Goal: Browse casually

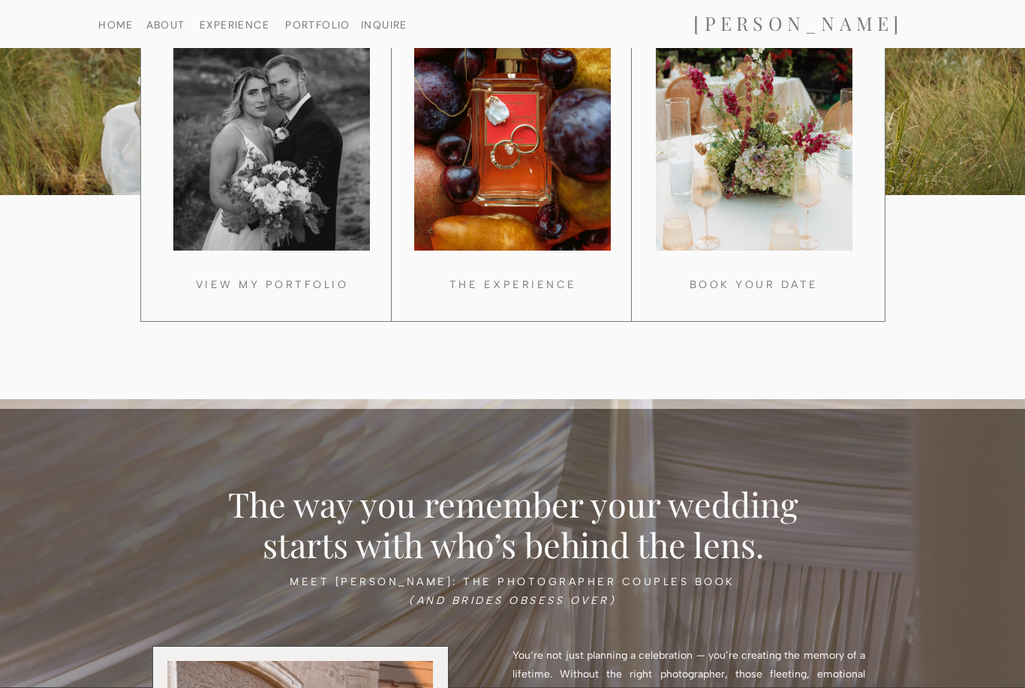
scroll to position [1384, 0]
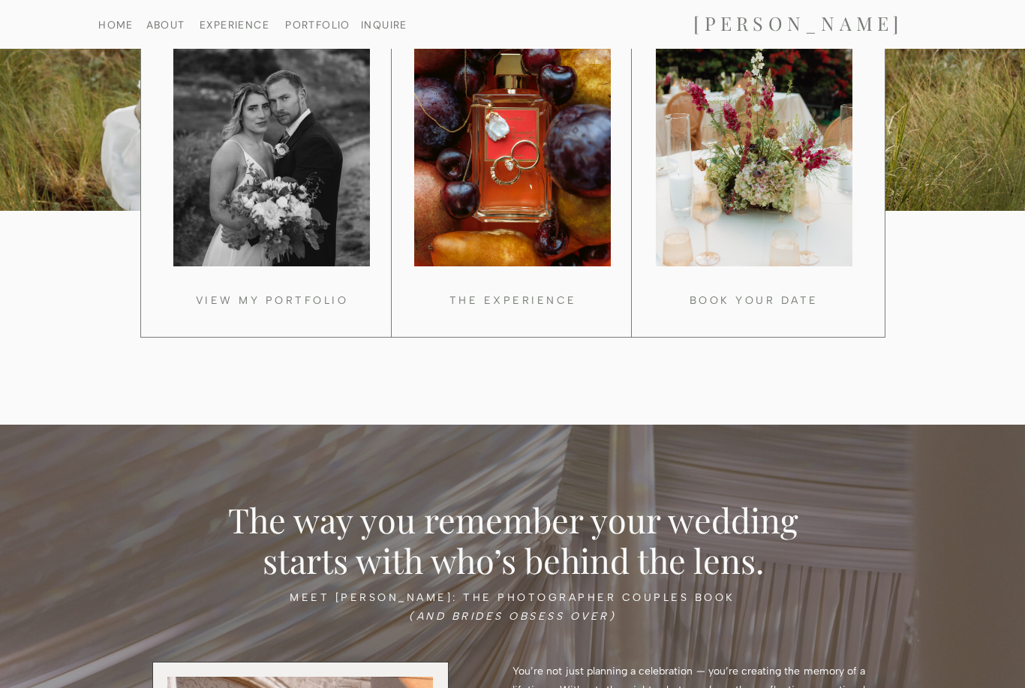
click at [311, 302] on h3 "VIEW MY PORTFOLIO" at bounding box center [272, 298] width 224 height 14
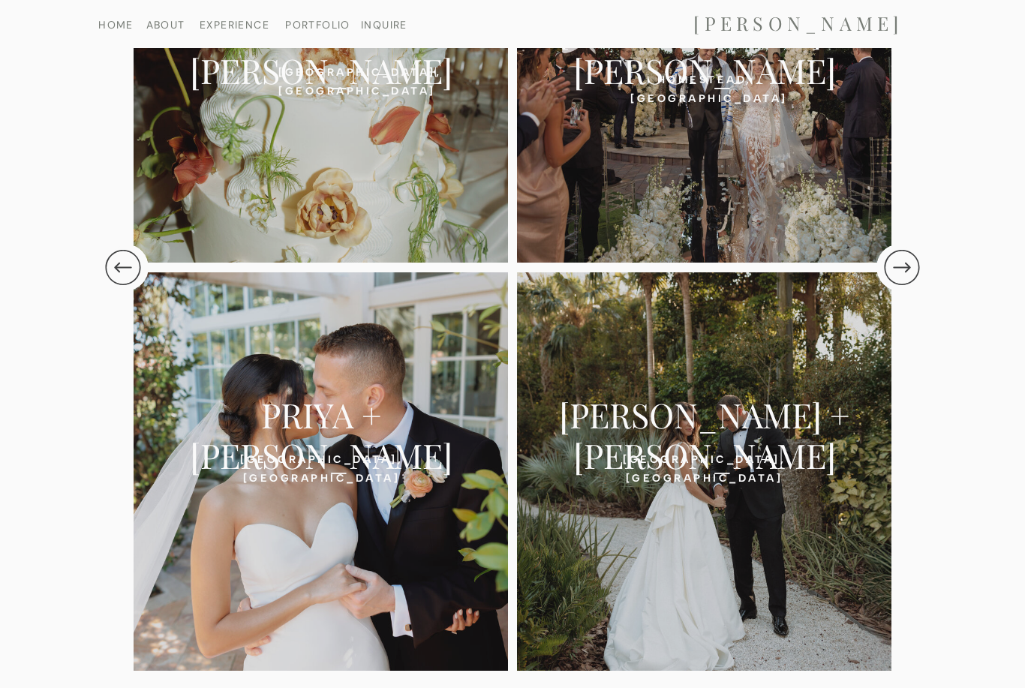
scroll to position [3254, 0]
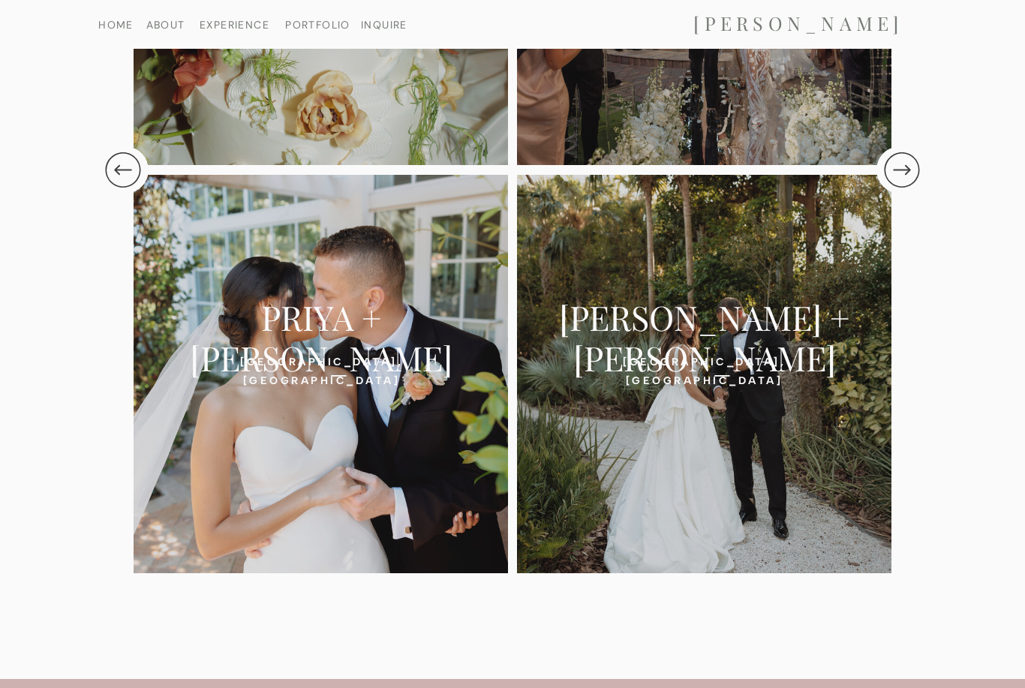
click at [267, 320] on h2 "PRIYA + KEVIN" at bounding box center [321, 317] width 332 height 42
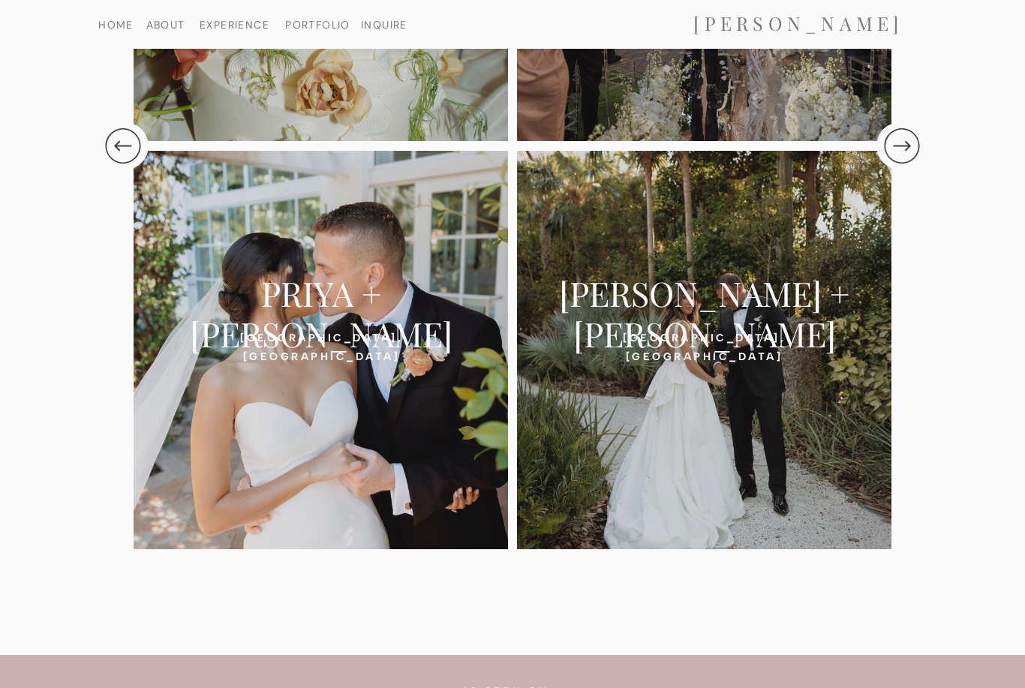
click at [119, 29] on nav "HOME" at bounding box center [115, 25] width 77 height 10
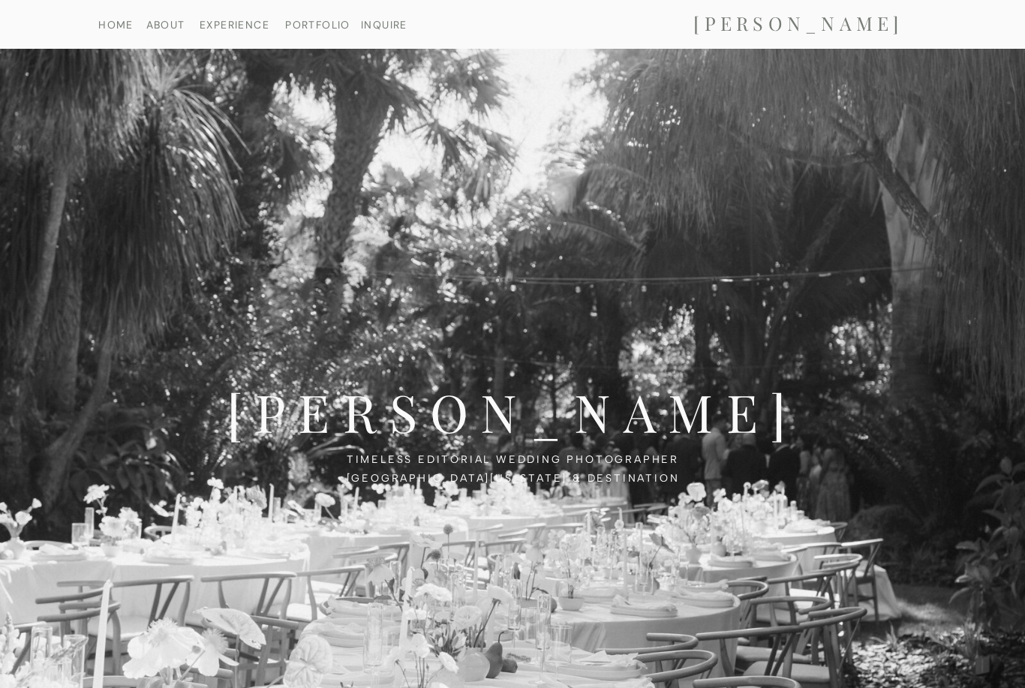
scroll to position [3278, 0]
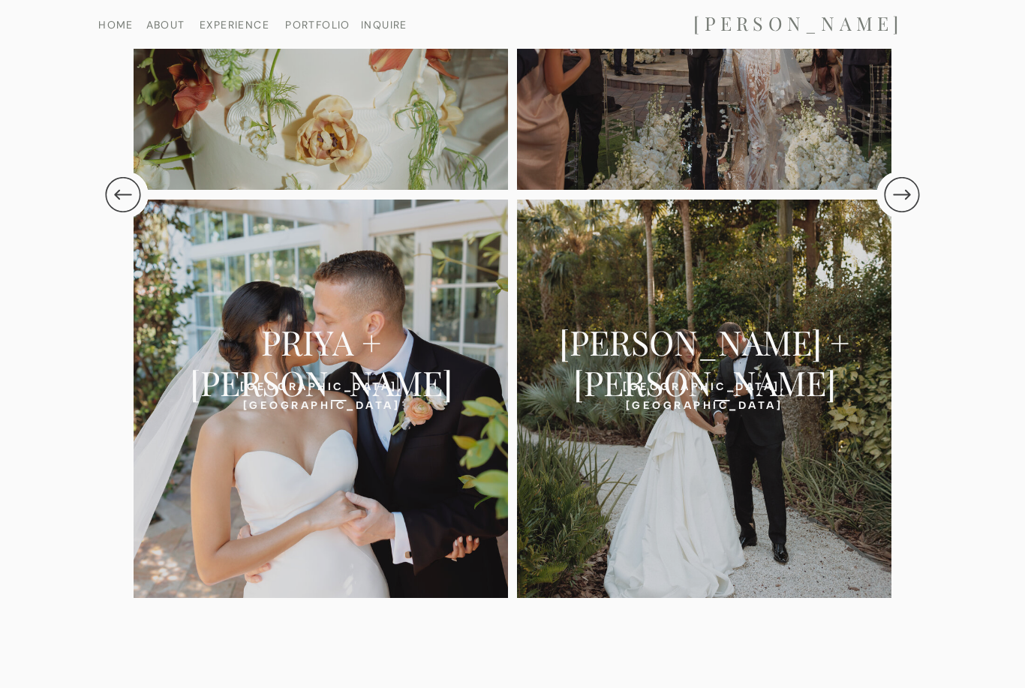
click at [724, 336] on h2 "VANESSA + HILLEL" at bounding box center [704, 342] width 332 height 42
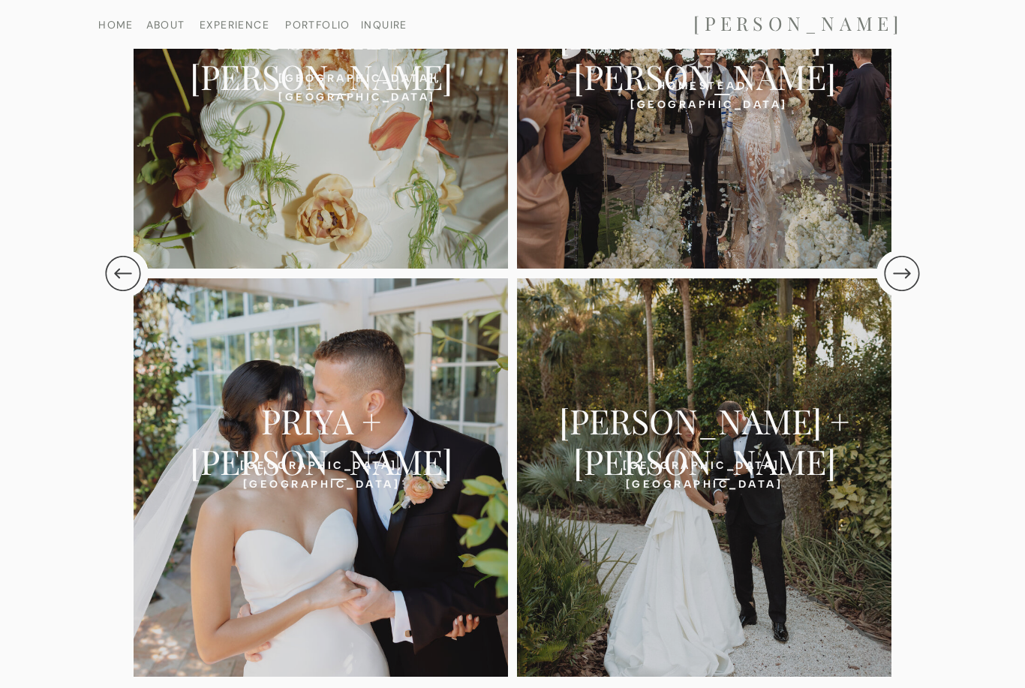
scroll to position [3101, 0]
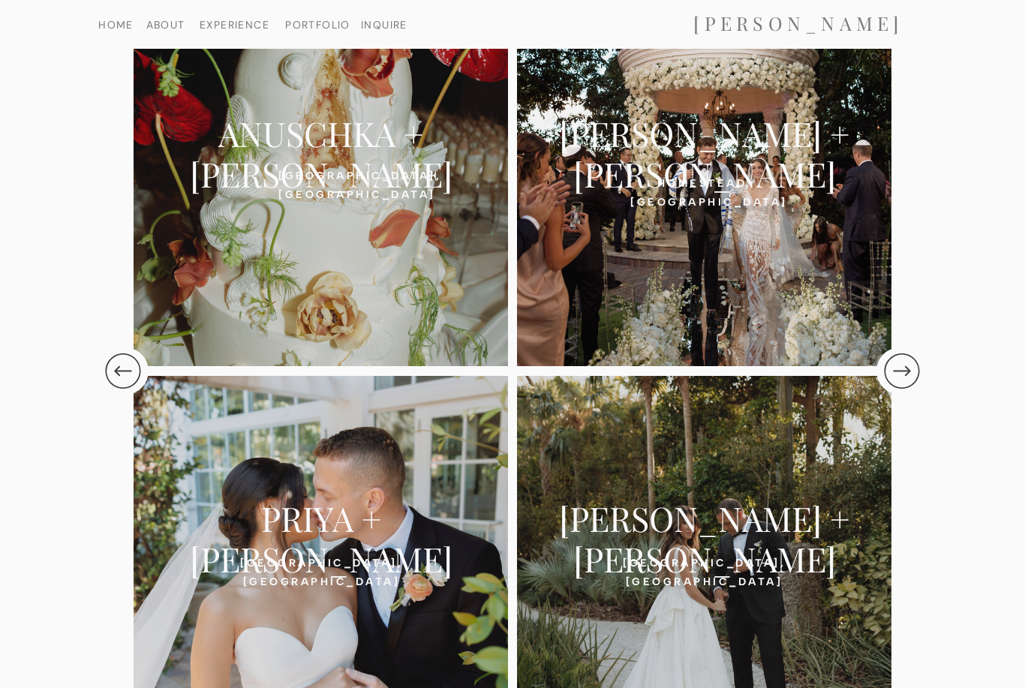
click at [806, 234] on div at bounding box center [704, 167] width 374 height 398
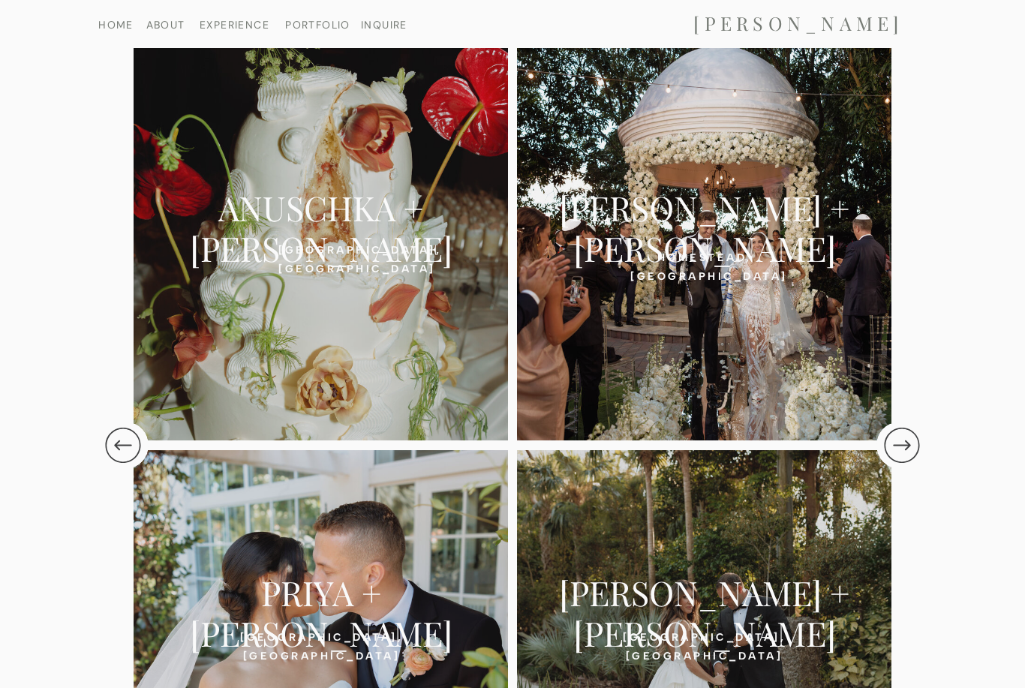
scroll to position [3027, 0]
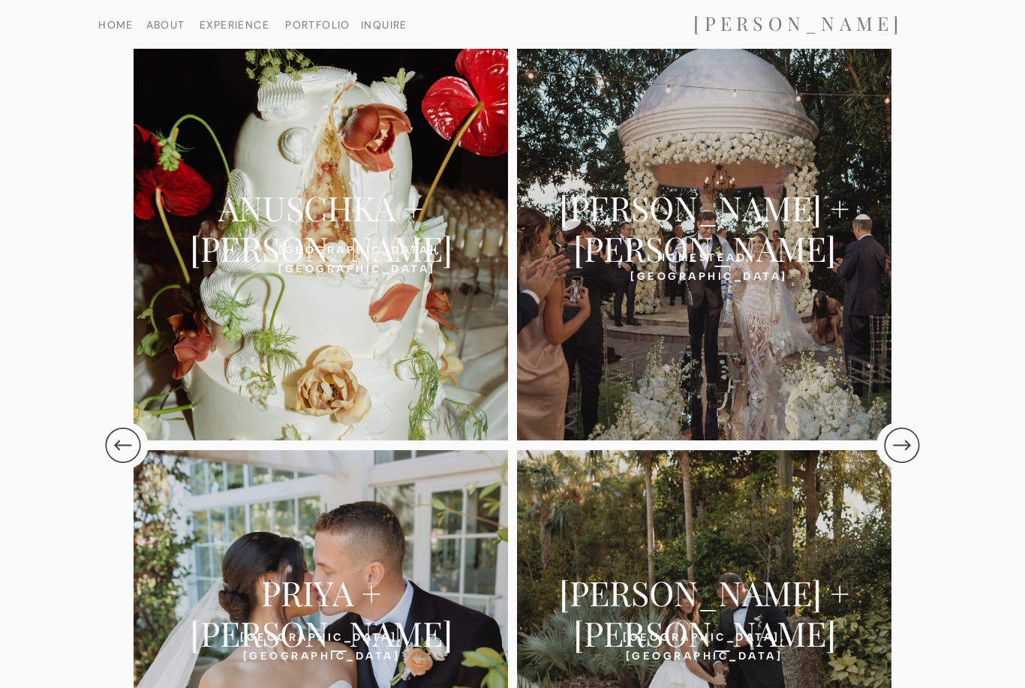
click at [374, 287] on div at bounding box center [321, 241] width 374 height 398
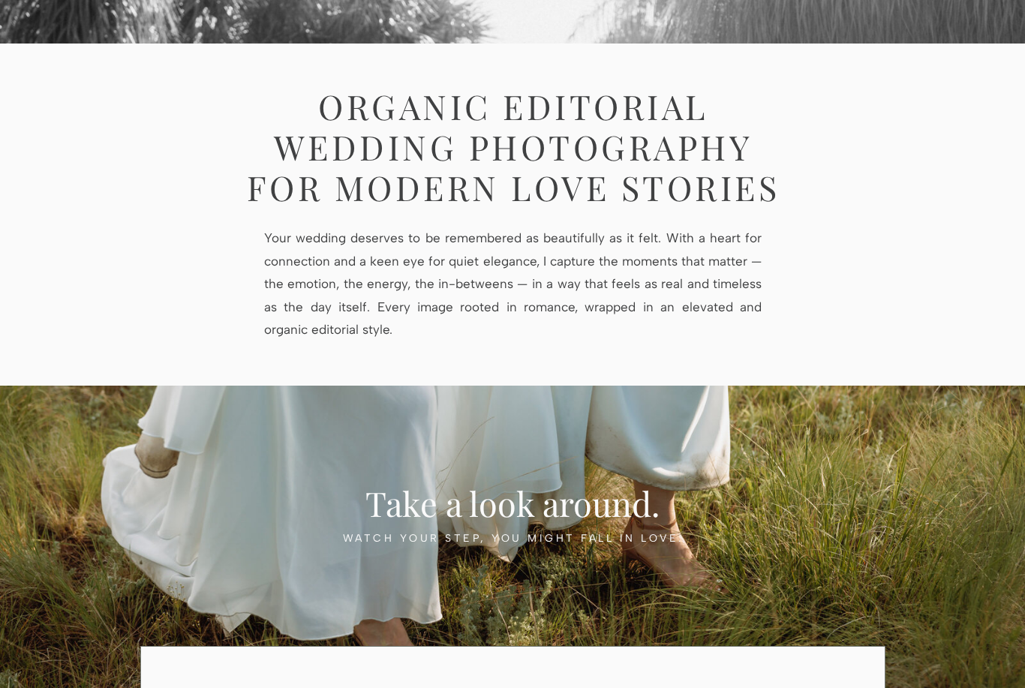
scroll to position [0, 0]
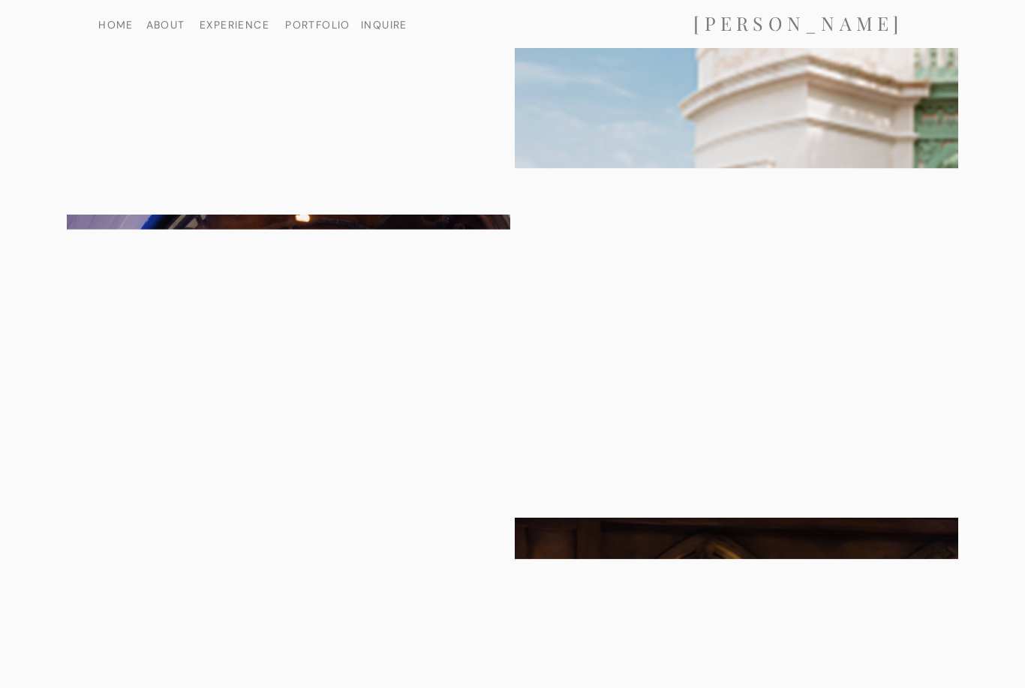
scroll to position [9486, 0]
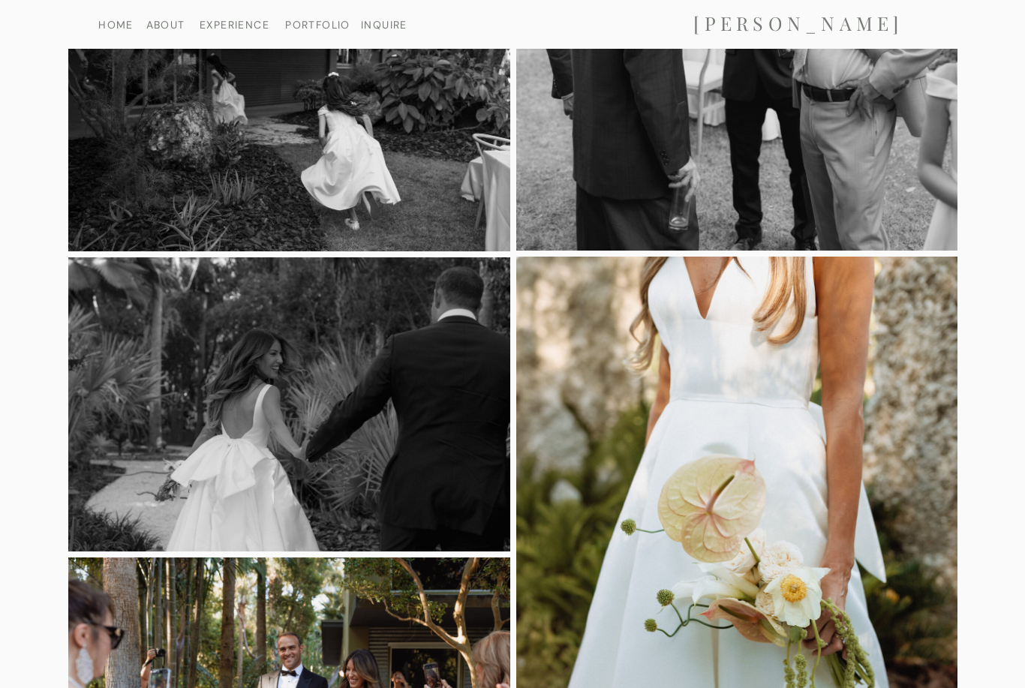
scroll to position [7064, 0]
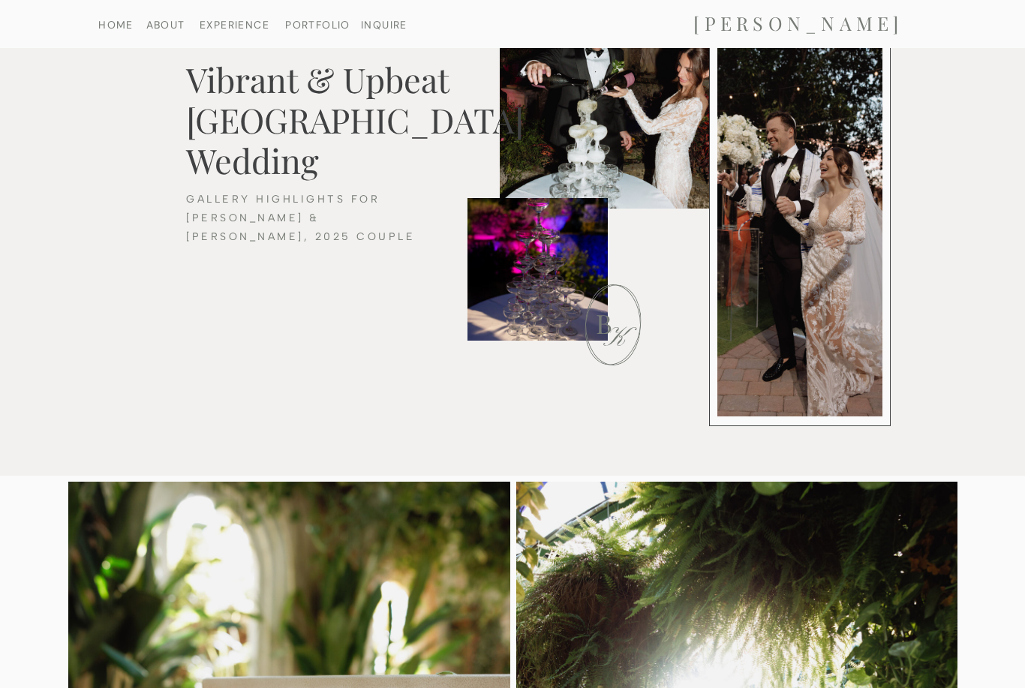
scroll to position [162, 0]
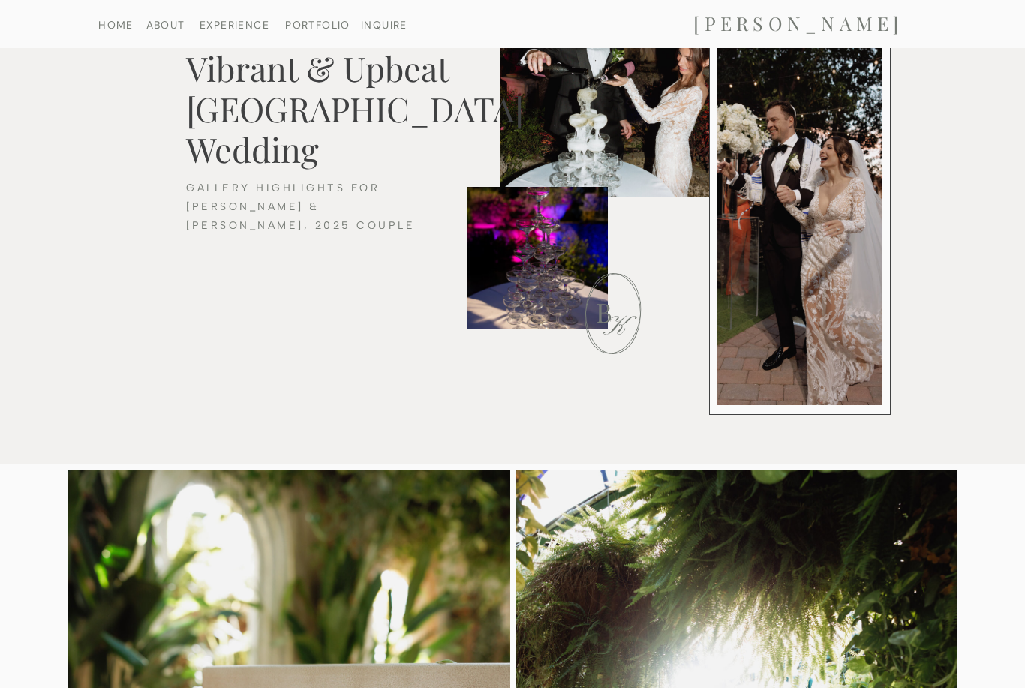
click at [863, 221] on div at bounding box center [799, 220] width 165 height 372
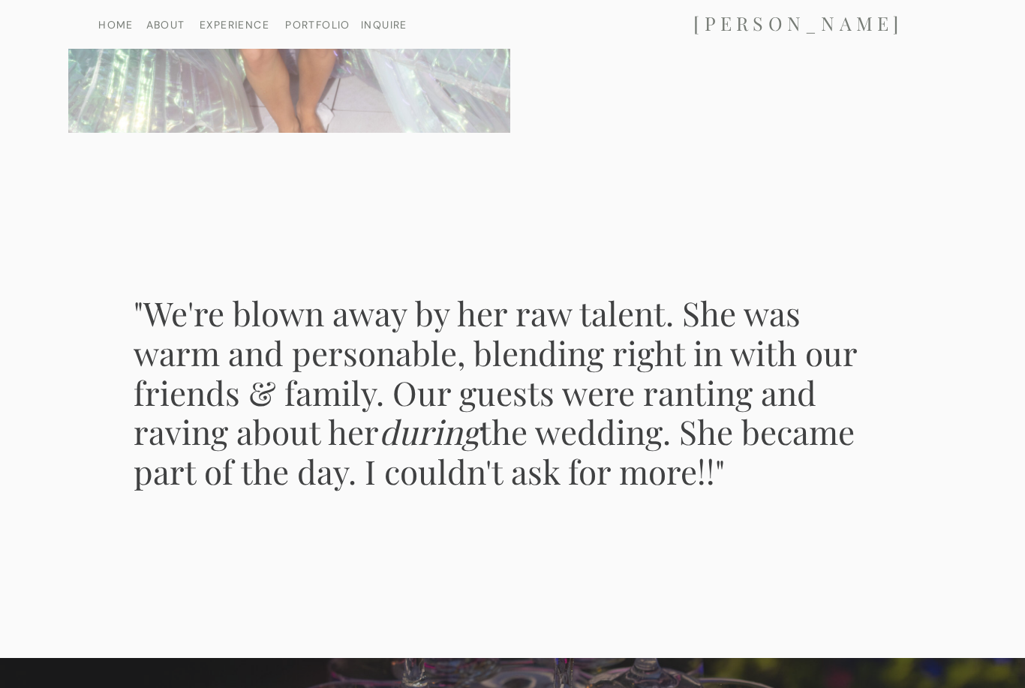
scroll to position [7606, 0]
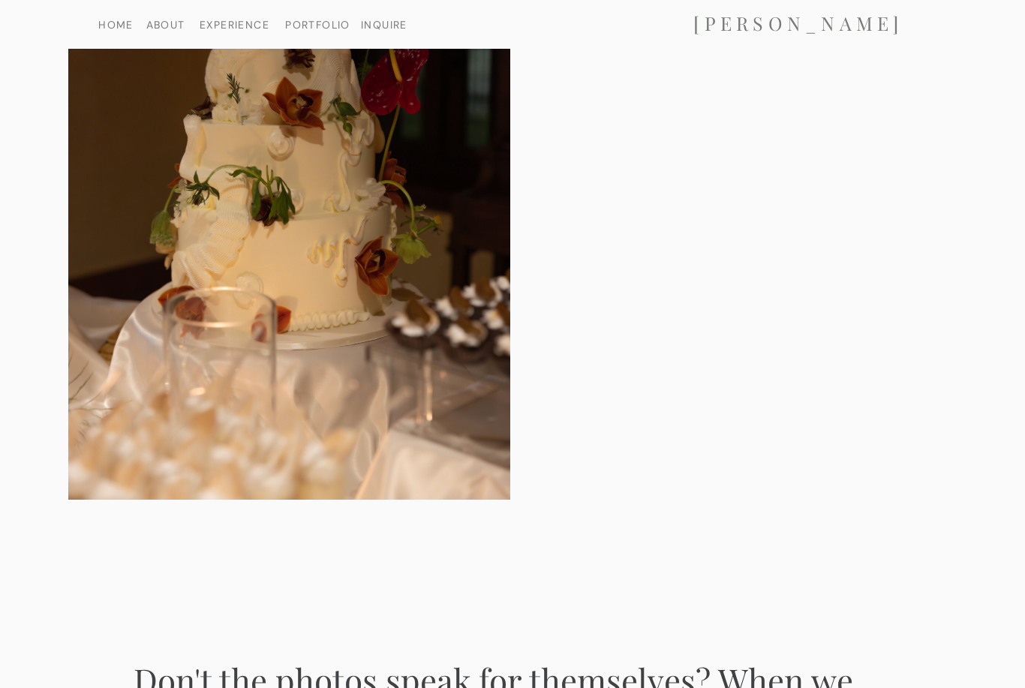
scroll to position [8678, 0]
